Goal: Transaction & Acquisition: Purchase product/service

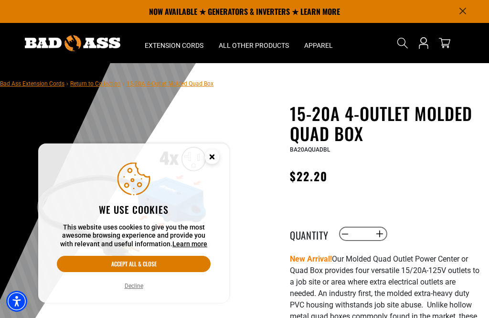
click at [181, 260] on button "Accept all & close" at bounding box center [134, 264] width 154 height 16
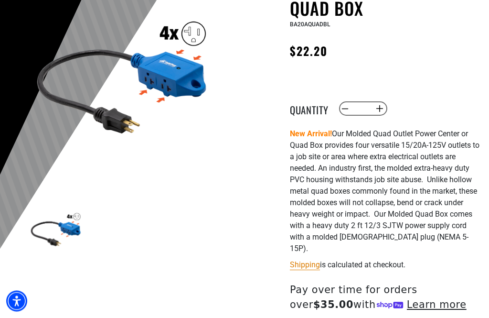
scroll to position [125, 0]
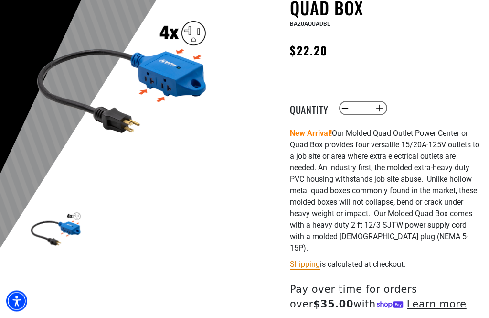
click at [166, 108] on img at bounding box center [122, 74] width 188 height 188
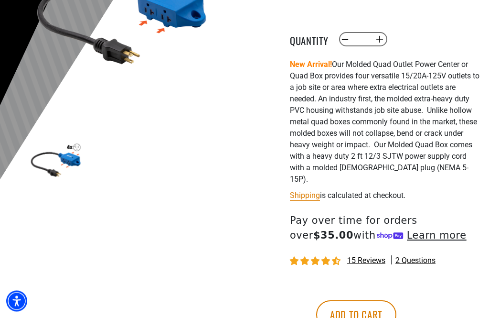
scroll to position [197, 0]
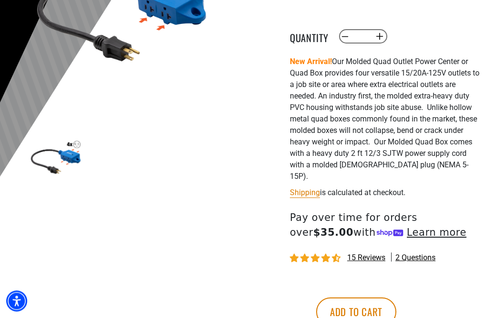
click at [396, 299] on button "Add to cart" at bounding box center [356, 312] width 80 height 29
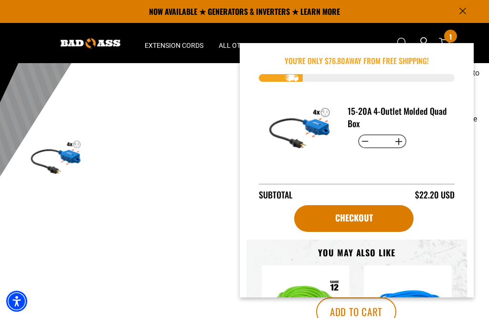
click at [420, 223] on div "Checkout" at bounding box center [356, 220] width 221 height 38
click at [404, 217] on link "Checkout" at bounding box center [353, 218] width 119 height 27
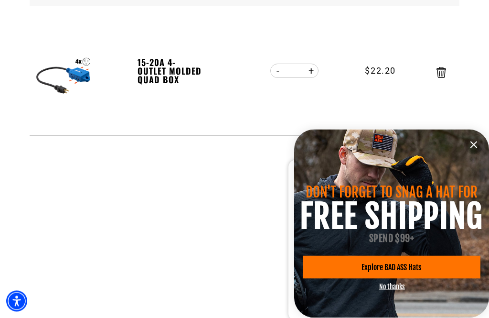
scroll to position [182, 0]
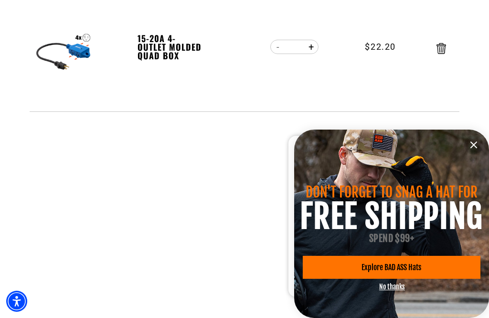
click at [471, 150] on icon "information" at bounding box center [473, 144] width 11 height 11
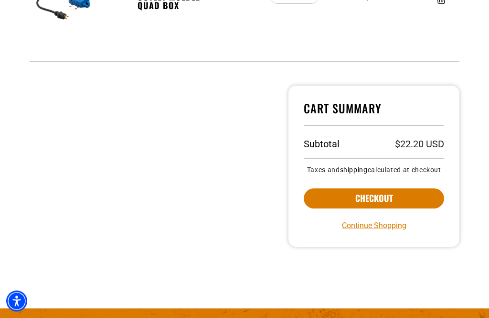
scroll to position [235, 0]
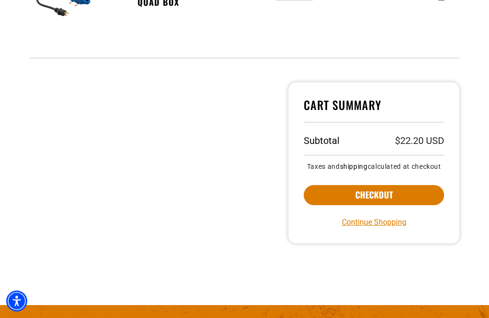
click at [435, 199] on button "Checkout" at bounding box center [374, 195] width 140 height 20
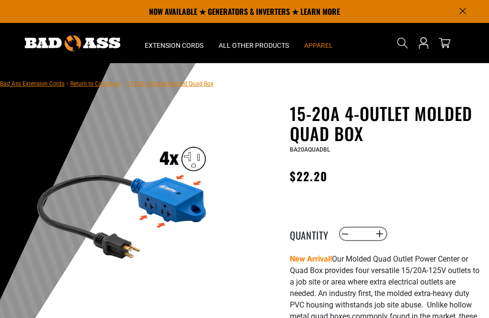
click at [323, 47] on span "Apparel" at bounding box center [318, 45] width 29 height 9
click at [323, 45] on span "Apparel" at bounding box center [318, 45] width 29 height 9
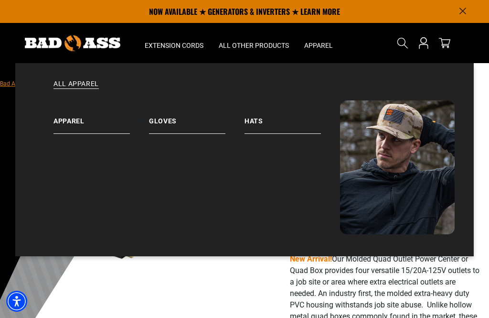
click at [72, 131] on link "Apparel" at bounding box center [101, 116] width 96 height 33
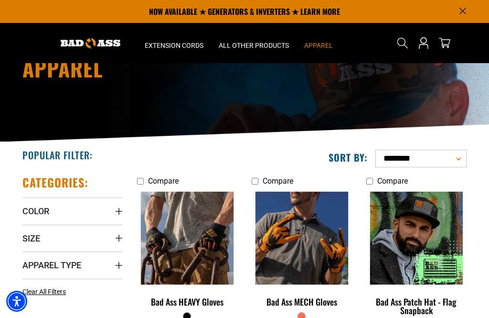
scroll to position [64, 0]
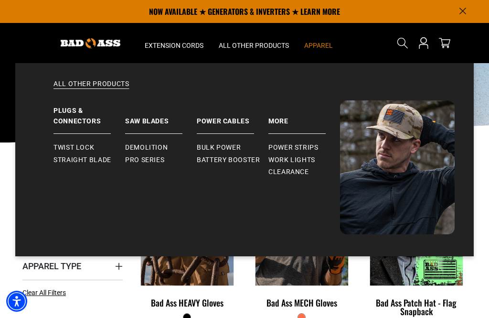
click at [315, 153] on link "Power Strips" at bounding box center [304, 147] width 72 height 12
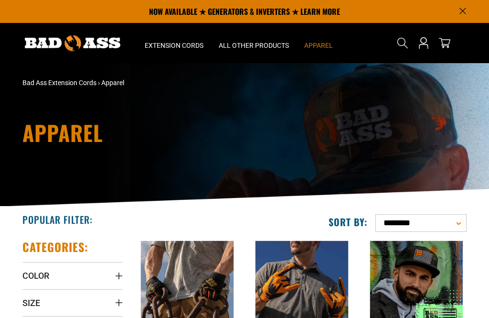
click at [344, 153] on div "Apparel" at bounding box center [244, 134] width 489 height 143
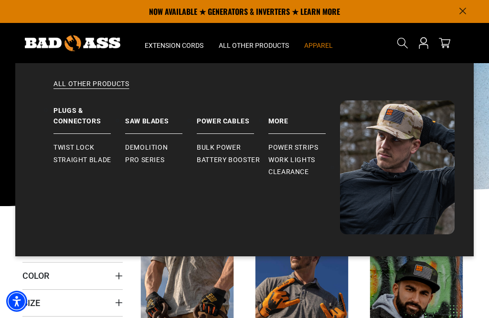
click at [310, 154] on link "Work Lights" at bounding box center [304, 160] width 72 height 12
click at [305, 170] on span "Clearance" at bounding box center [288, 172] width 41 height 9
click at [166, 146] on span "Demolition" at bounding box center [146, 147] width 43 height 9
click at [164, 159] on span "Pro Series" at bounding box center [144, 160] width 39 height 9
click at [109, 161] on span "Straight Blade" at bounding box center [82, 160] width 58 height 9
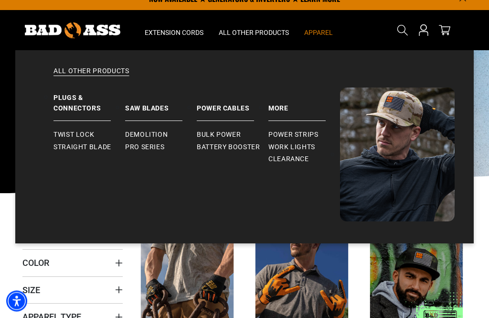
click at [320, 33] on span "Apparel" at bounding box center [318, 33] width 29 height 9
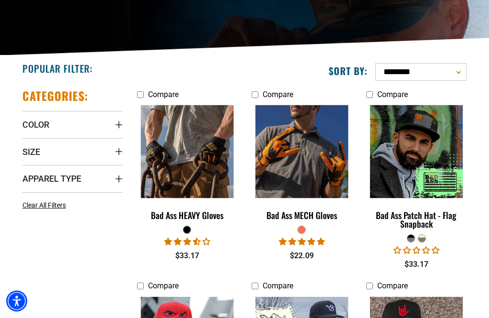
scroll to position [157, 0]
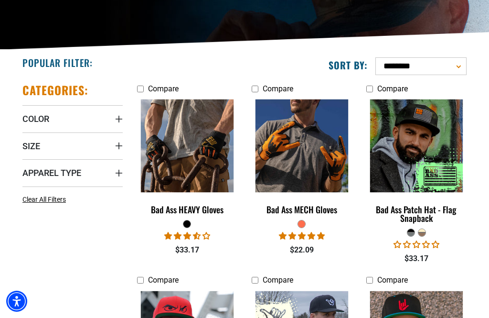
click at [406, 129] on img at bounding box center [416, 145] width 103 height 93
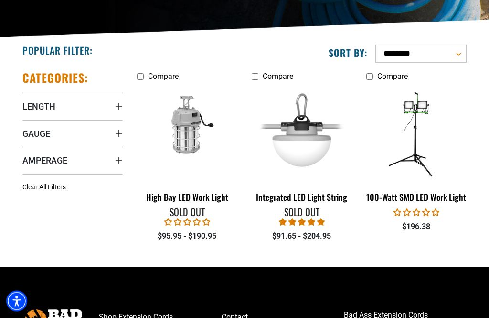
scroll to position [170, 0]
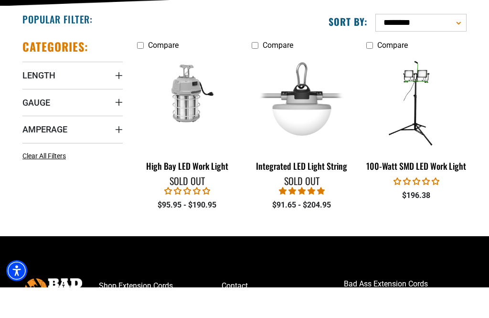
scroll to position [200, 0]
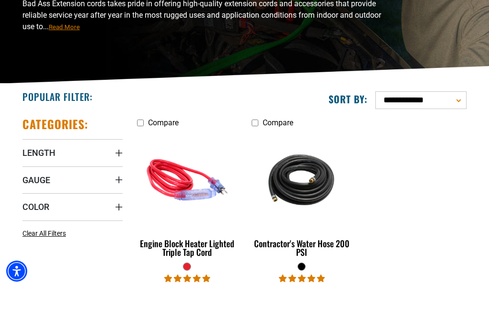
scroll to position [123, 0]
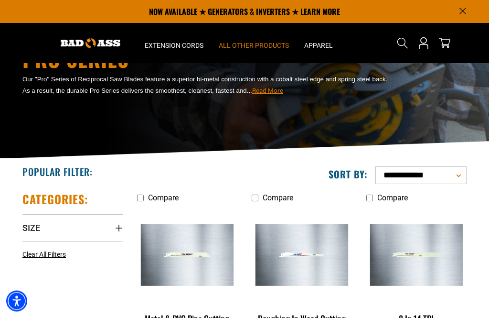
scroll to position [46, 0]
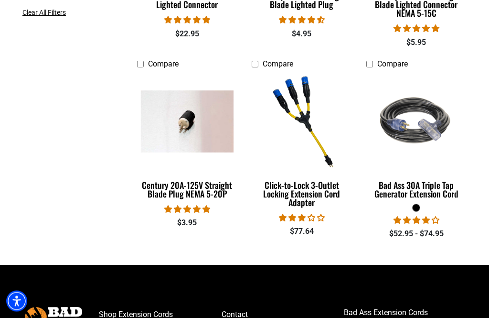
scroll to position [371, 0]
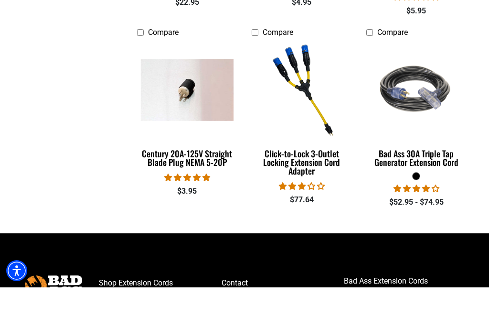
scroll to position [402, 0]
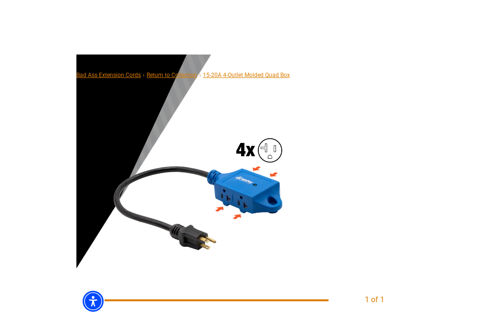
scroll to position [57, 0]
